Goal: Task Accomplishment & Management: Use online tool/utility

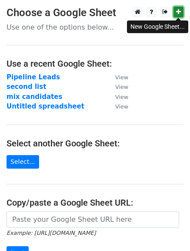
click at [179, 14] on icon at bounding box center [179, 12] width 5 height 6
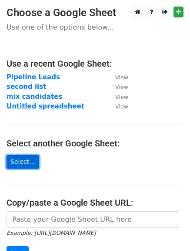
click at [28, 160] on link "Select..." at bounding box center [23, 162] width 33 height 14
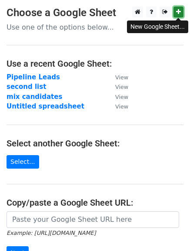
click at [177, 14] on icon at bounding box center [179, 12] width 5 height 6
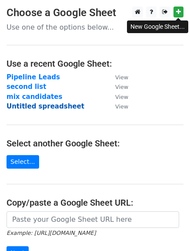
click at [37, 105] on strong "Untitled spreadsheet" at bounding box center [46, 106] width 78 height 8
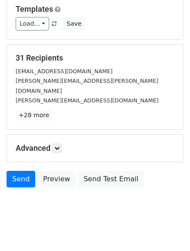
scroll to position [88, 0]
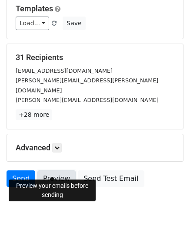
click at [51, 170] on link "Preview" at bounding box center [56, 178] width 38 height 17
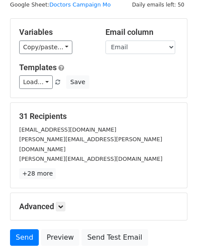
scroll to position [29, 0]
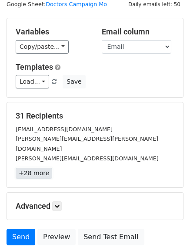
click at [34, 168] on link "+28 more" at bounding box center [34, 173] width 37 height 11
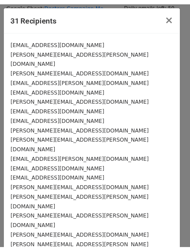
scroll to position [132, 0]
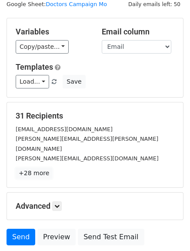
scroll to position [0, 0]
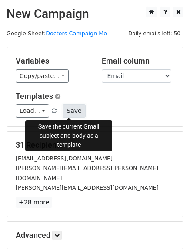
click at [67, 111] on button "Save" at bounding box center [74, 111] width 23 height 14
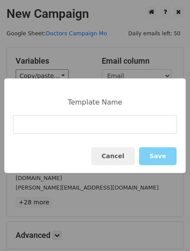
click at [40, 133] on input at bounding box center [95, 124] width 164 height 19
click at [34, 128] on input at bounding box center [95, 124] width 164 height 19
type input "Intro email"
click at [156, 160] on button "Save" at bounding box center [157, 156] width 37 height 18
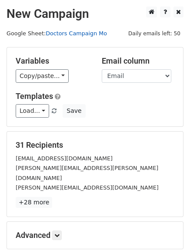
click at [83, 34] on link "Doctors Campaign Mo" at bounding box center [76, 33] width 61 height 7
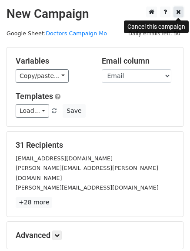
click at [180, 12] on icon at bounding box center [179, 12] width 5 height 6
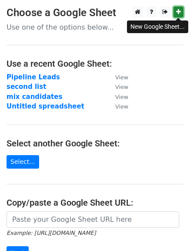
drag, startPoint x: 0, startPoint y: 0, endPoint x: 180, endPoint y: 12, distance: 180.0
click at [180, 12] on icon at bounding box center [179, 12] width 5 height 6
